Goal: Task Accomplishment & Management: Manage account settings

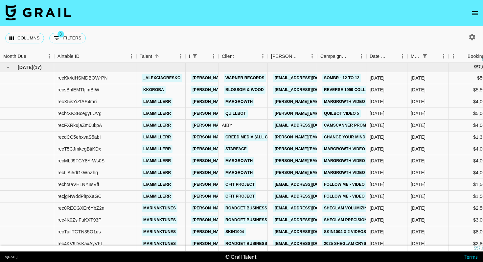
scroll to position [28, 0]
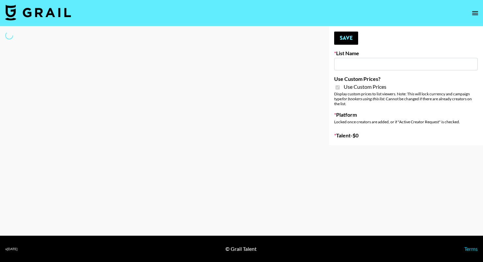
type input "Question AI"
checkbox input "true"
select select "Brand"
type input "Question AI"
checkbox input "true"
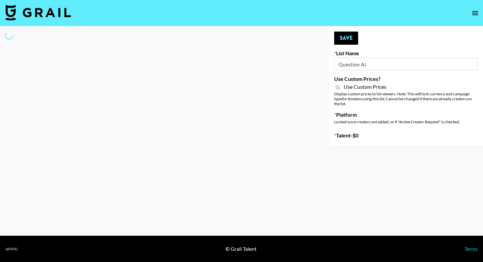
select select "Brand"
type input "Question AI"
checkbox input "true"
select select "Brand"
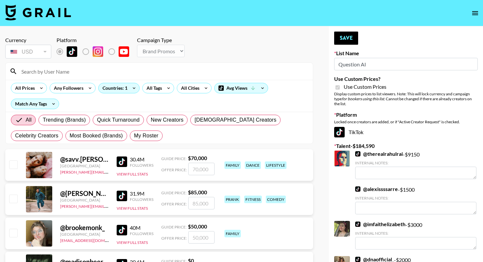
click at [76, 78] on div at bounding box center [159, 71] width 307 height 17
click at [77, 76] on input at bounding box center [162, 71] width 291 height 11
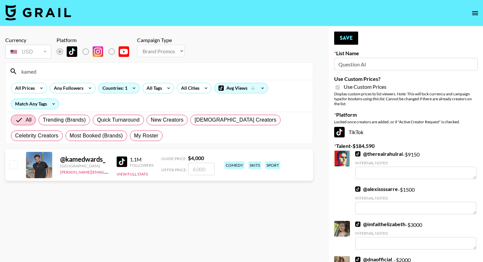
type input "kamed"
click at [199, 164] on input "number" at bounding box center [201, 169] width 26 height 12
checkbox input "true"
type input "5"
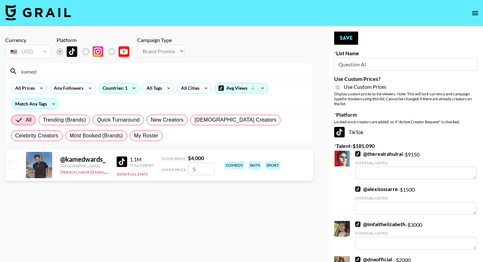
checkbox input "false"
checkbox input "true"
type input "3500"
click at [107, 77] on div "kamed" at bounding box center [159, 71] width 307 height 17
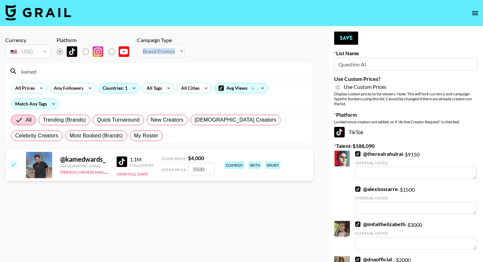
click at [107, 77] on div "kamed" at bounding box center [159, 71] width 307 height 17
click at [108, 71] on input "kamed" at bounding box center [162, 71] width 291 height 11
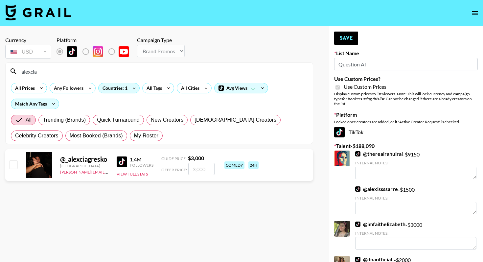
type input "alexcia"
click at [196, 168] on input "number" at bounding box center [201, 169] width 26 height 12
checkbox input "true"
type input "3000"
click at [133, 71] on input "alexcia" at bounding box center [162, 71] width 291 height 11
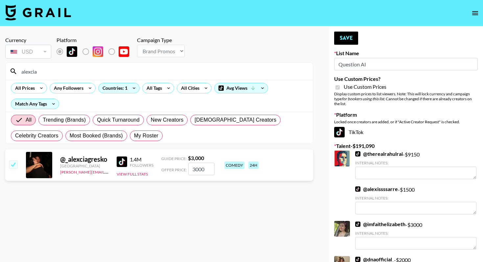
click at [133, 71] on input "alexcia" at bounding box center [162, 71] width 291 height 11
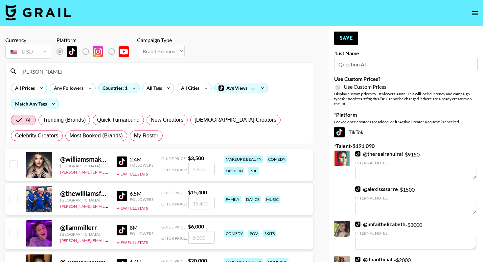
type input "[PERSON_NAME]"
click at [218, 240] on div "@ liammillerr [GEOGRAPHIC_DATA] [PERSON_NAME][EMAIL_ADDRESS][DOMAIN_NAME] 8M Fo…" at bounding box center [159, 233] width 308 height 32
click at [212, 238] on input "number" at bounding box center [201, 237] width 26 height 12
checkbox input "true"
type input "4000"
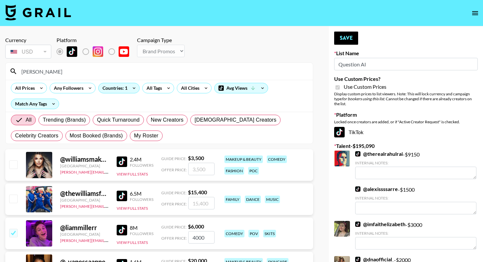
click at [102, 75] on input "[PERSON_NAME]" at bounding box center [162, 71] width 291 height 11
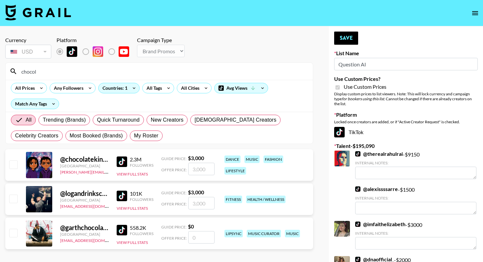
type input "chocol"
click at [197, 169] on input "number" at bounding box center [201, 169] width 26 height 12
type input "3"
checkbox input "true"
type input "3000"
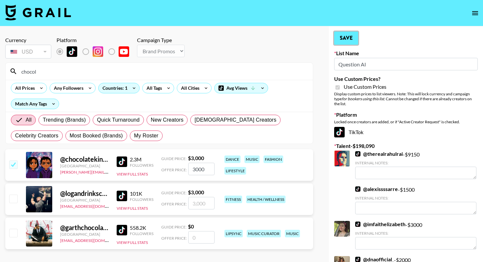
click at [340, 34] on button "Save" at bounding box center [346, 38] width 24 height 13
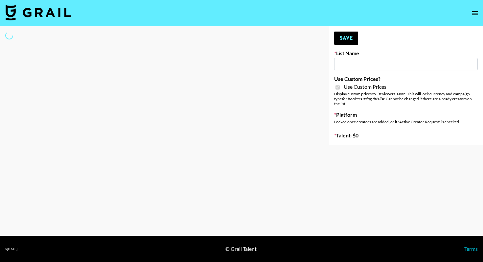
type input "Yap Freely x MACRO CREATORS"
checkbox input "true"
select select "Brand"
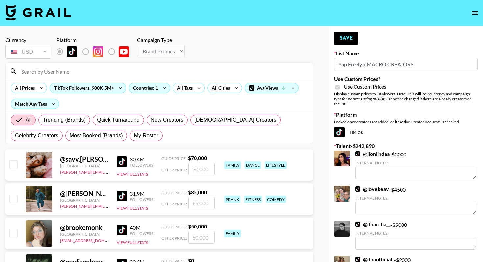
click at [60, 73] on input at bounding box center [162, 71] width 291 height 11
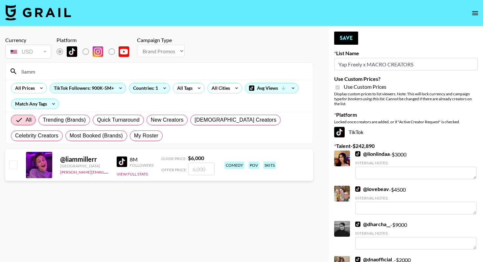
type input "liamm"
click at [210, 165] on input "number" at bounding box center [201, 169] width 26 height 12
click at [12, 165] on input "checkbox" at bounding box center [13, 164] width 8 height 8
checkbox input "true"
type input "6000"
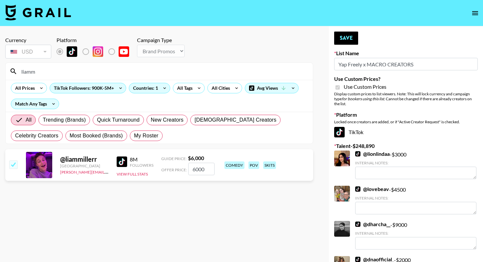
click at [91, 64] on div "liamm" at bounding box center [159, 71] width 307 height 17
click at [83, 70] on input "liamm" at bounding box center [162, 71] width 291 height 11
type input "alexcia"
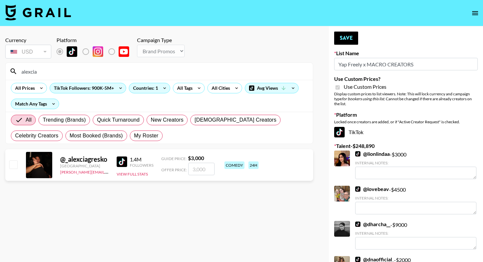
click at [192, 174] on input "number" at bounding box center [201, 169] width 26 height 12
click at [17, 161] on input "checkbox" at bounding box center [13, 164] width 8 height 8
checkbox input "true"
type input "3000"
click at [77, 73] on input "alexcia" at bounding box center [162, 71] width 291 height 11
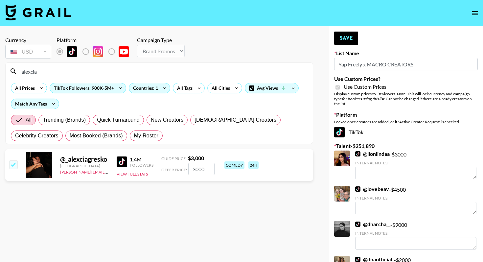
click at [77, 73] on input "alexcia" at bounding box center [162, 71] width 291 height 11
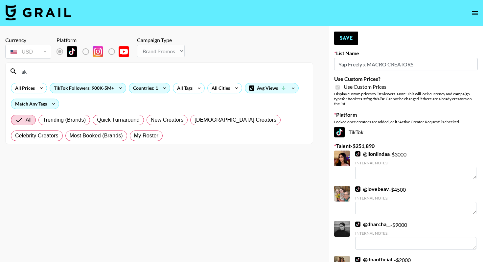
type input "a"
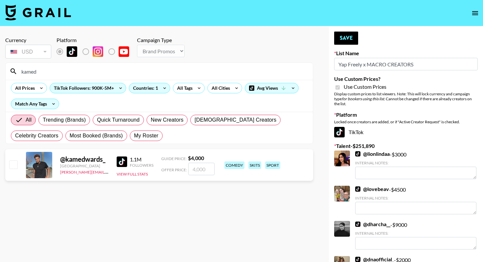
type input "kamed"
click at [199, 163] on input "number" at bounding box center [201, 169] width 26 height 12
checkbox input "true"
type input "3500"
click at [346, 39] on button "Save" at bounding box center [346, 38] width 24 height 13
